Goal: Task Accomplishment & Management: Use online tool/utility

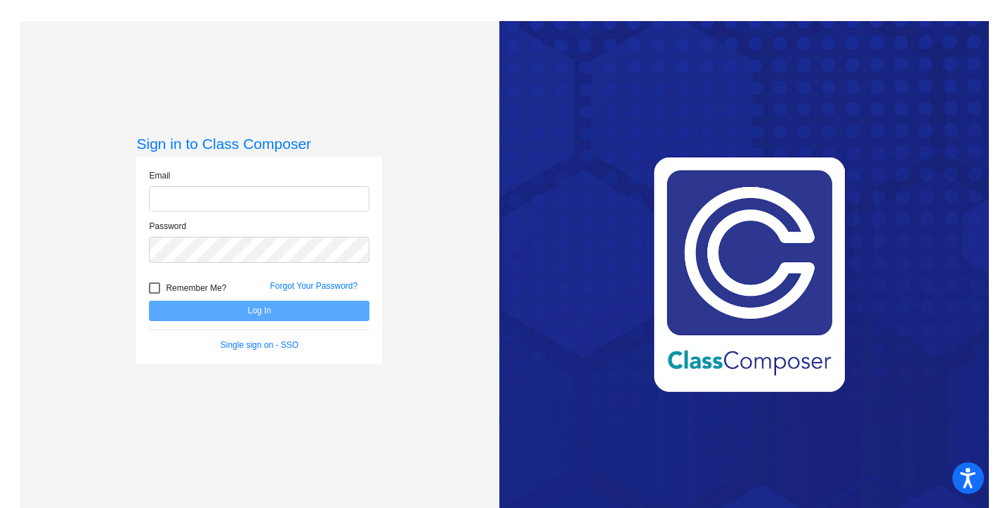
type input "[EMAIL_ADDRESS][DOMAIN_NAME]"
click at [239, 306] on button "Log In" at bounding box center [259, 311] width 221 height 20
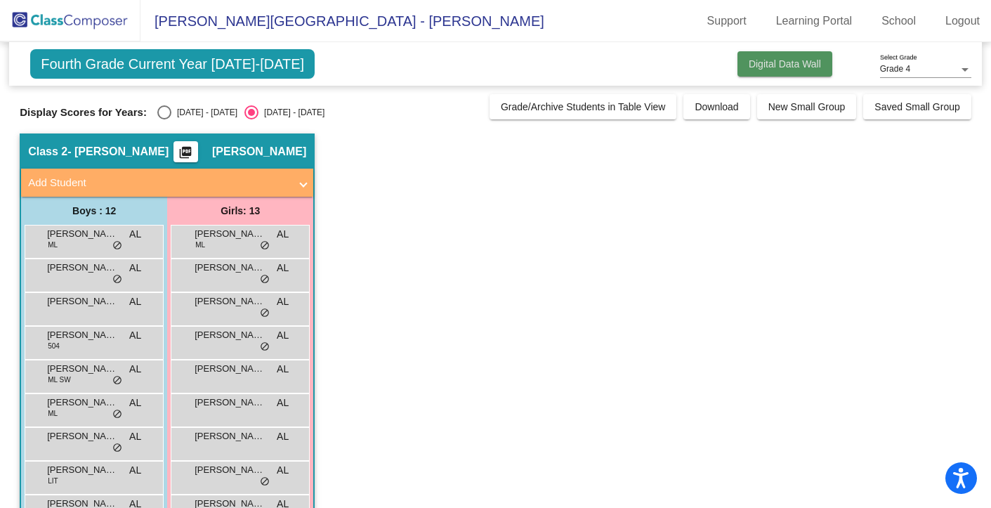
click at [811, 61] on span "Digital Data Wall" at bounding box center [785, 63] width 72 height 11
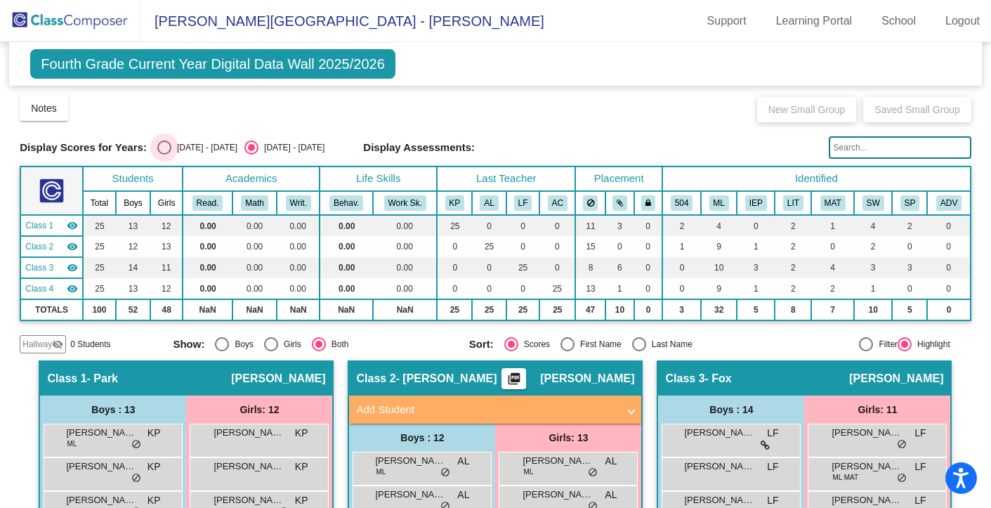
click at [171, 143] on div "[DATE] - [DATE]" at bounding box center [204, 147] width 66 height 13
click at [164, 155] on input "[DATE] - [DATE]" at bounding box center [164, 155] width 1 height 1
radio input "true"
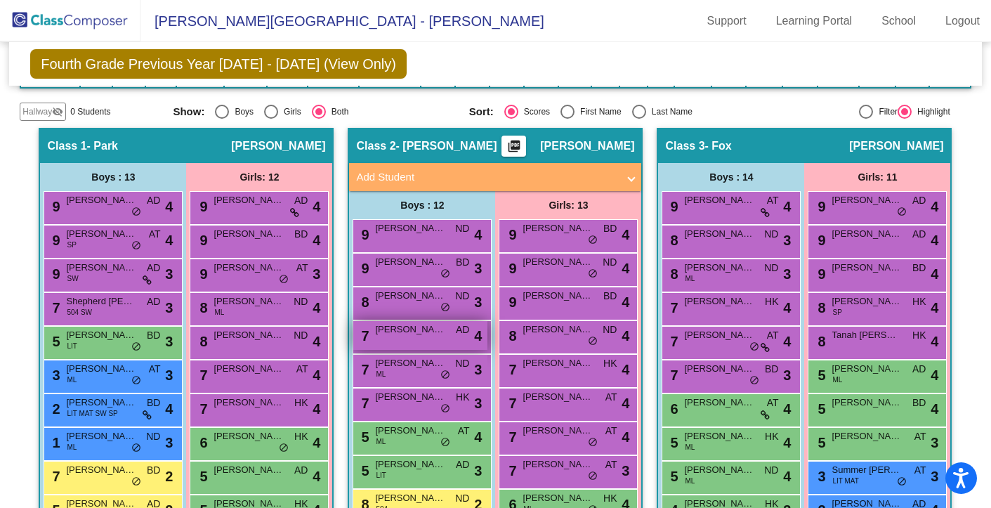
scroll to position [232, 0]
